Goal: Task Accomplishment & Management: Manage account settings

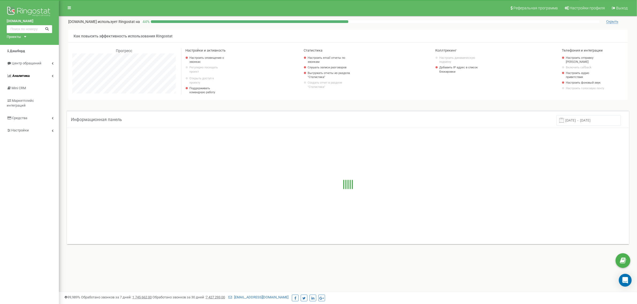
scroll to position [321, 578]
click at [39, 124] on link "Настройки" at bounding box center [29, 130] width 59 height 13
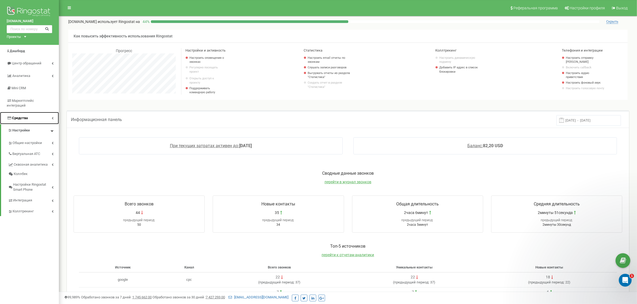
click at [36, 114] on link "Средства" at bounding box center [29, 118] width 59 height 13
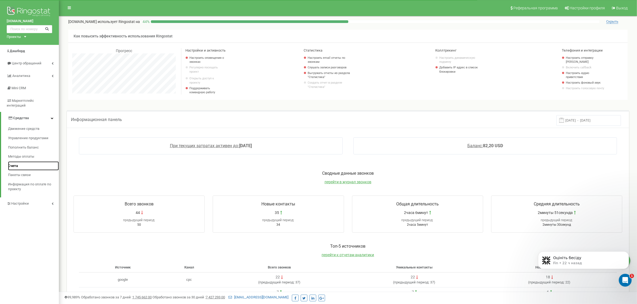
click at [17, 164] on span "Счета" at bounding box center [13, 166] width 10 height 5
click at [28, 136] on span "Управление продуктами" at bounding box center [27, 138] width 39 height 5
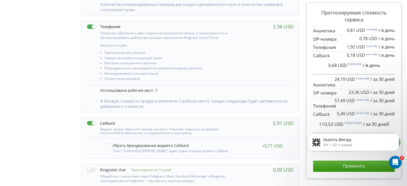
scroll to position [184, 0]
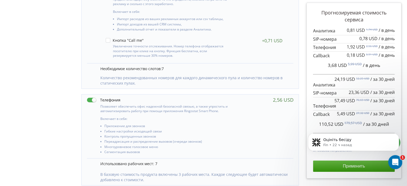
click at [394, 162] on icon "Открыть службу сообщений Intercom" at bounding box center [395, 161] width 4 height 4
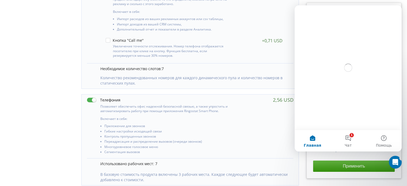
scroll to position [0, 0]
click at [397, 159] on icon "Закрыть службу сообщений Intercom" at bounding box center [394, 161] width 6 height 6
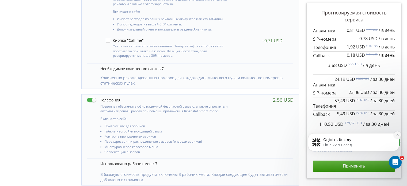
click at [398, 135] on icon "Dismiss notification" at bounding box center [397, 134] width 3 height 3
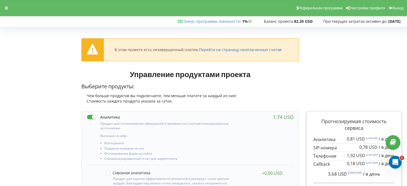
click at [261, 48] on link "Перейти на страницу неоплаченных счетов" at bounding box center [240, 49] width 82 height 5
click at [6, 6] on icon at bounding box center [6, 8] width 3 height 4
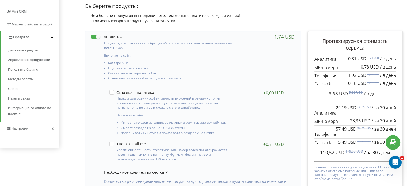
scroll to position [80, 0]
click at [113, 94] on label at bounding box center [131, 92] width 45 height 5
checkbox input "true"
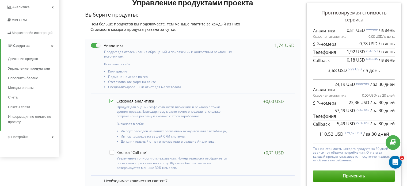
scroll to position [70, 0]
